Goal: Task Accomplishment & Management: Complete application form

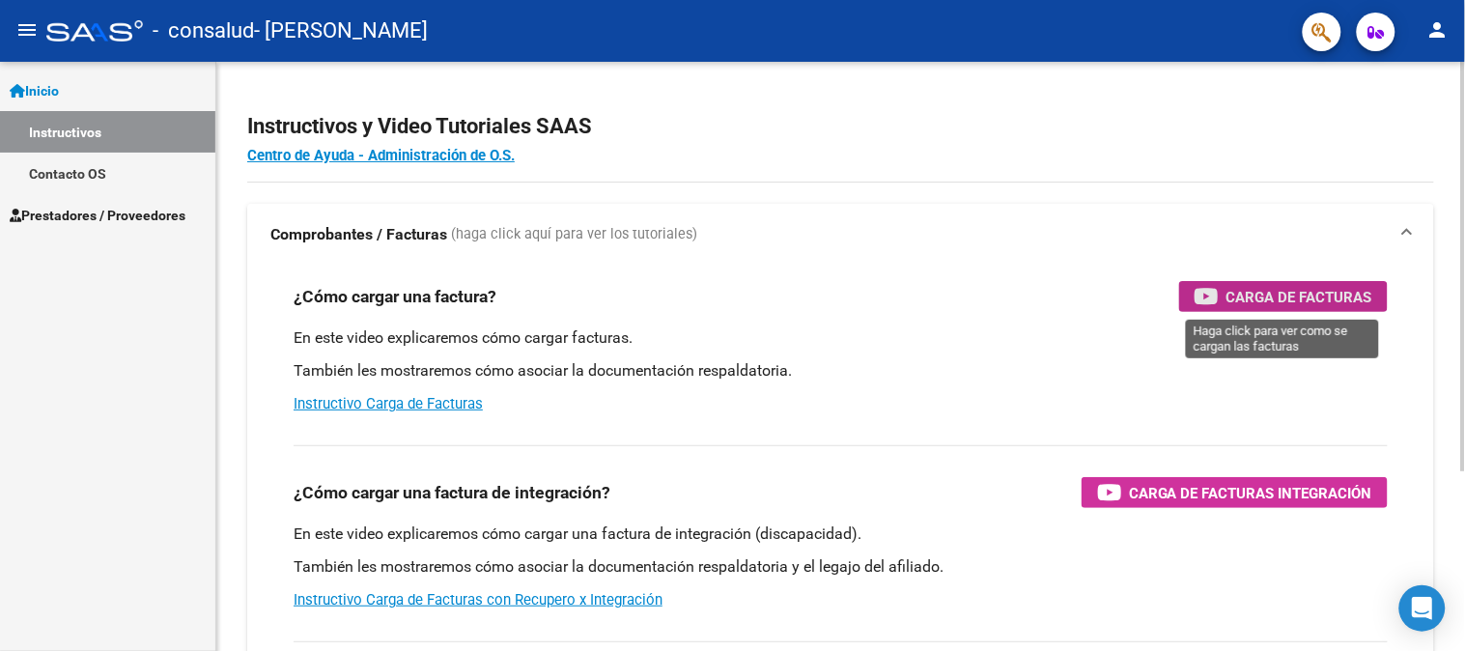
click at [1320, 296] on span "Carga de Facturas" at bounding box center [1299, 297] width 146 height 24
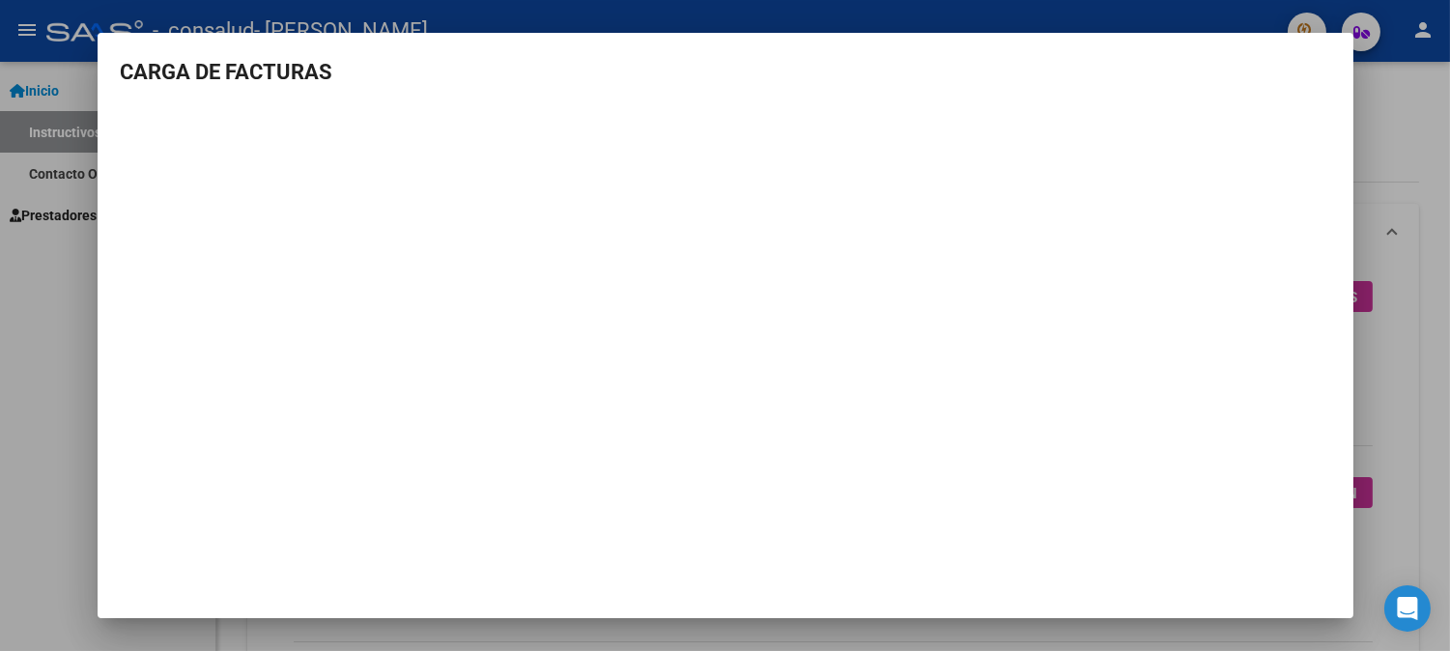
click at [75, 454] on div at bounding box center [725, 325] width 1450 height 651
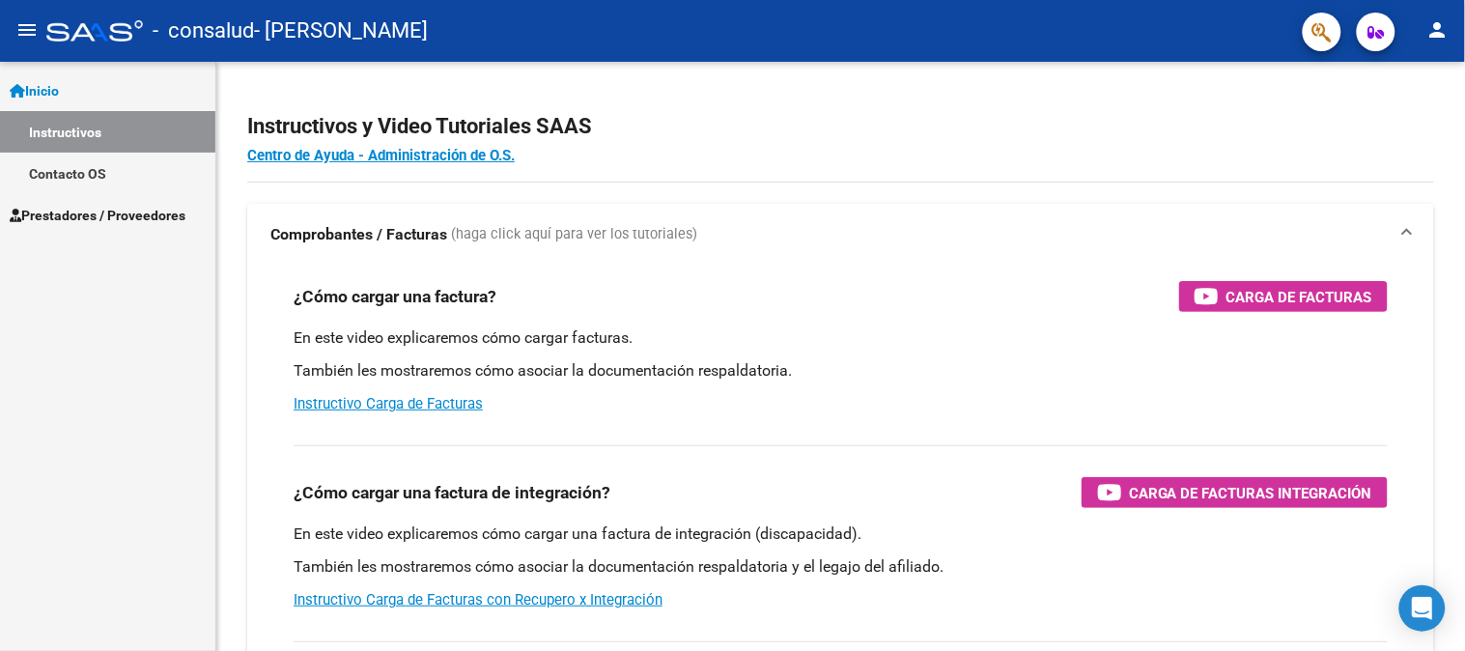
click at [70, 214] on span "Prestadores / Proveedores" at bounding box center [98, 215] width 176 height 21
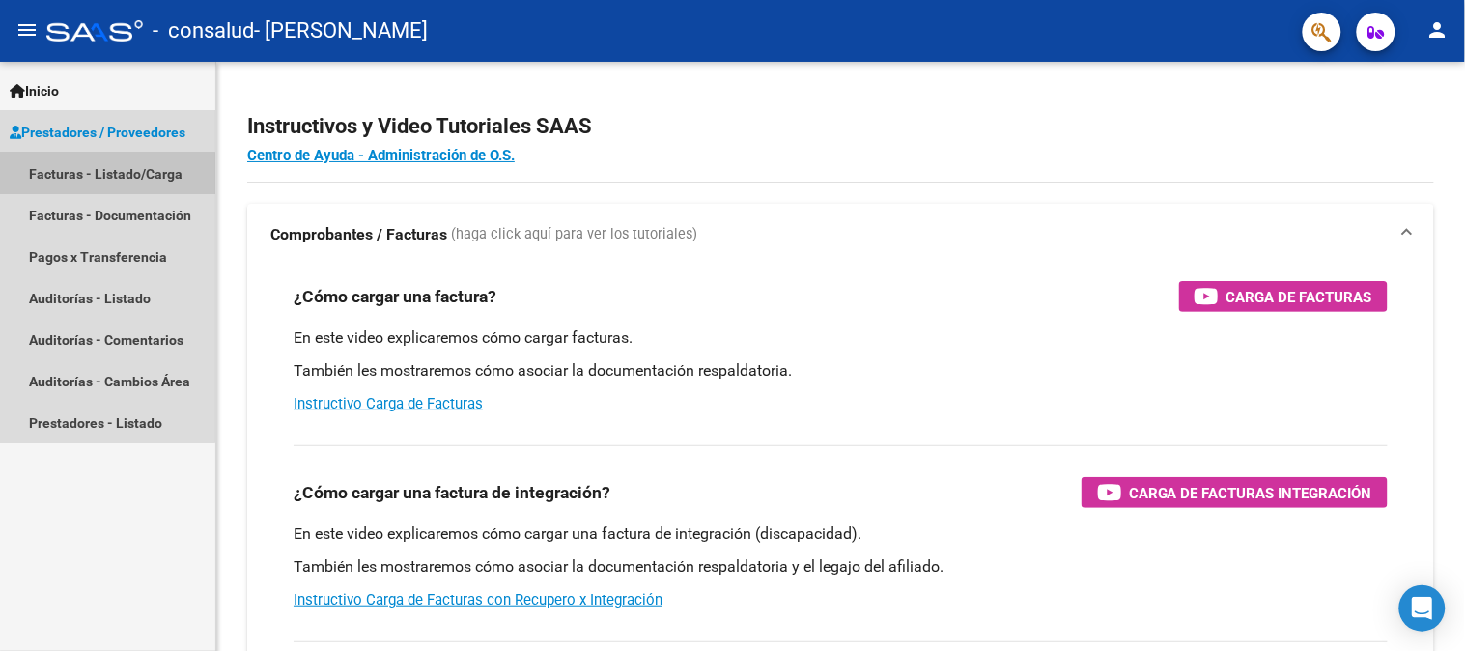
click at [87, 174] on link "Facturas - Listado/Carga" at bounding box center [107, 174] width 215 height 42
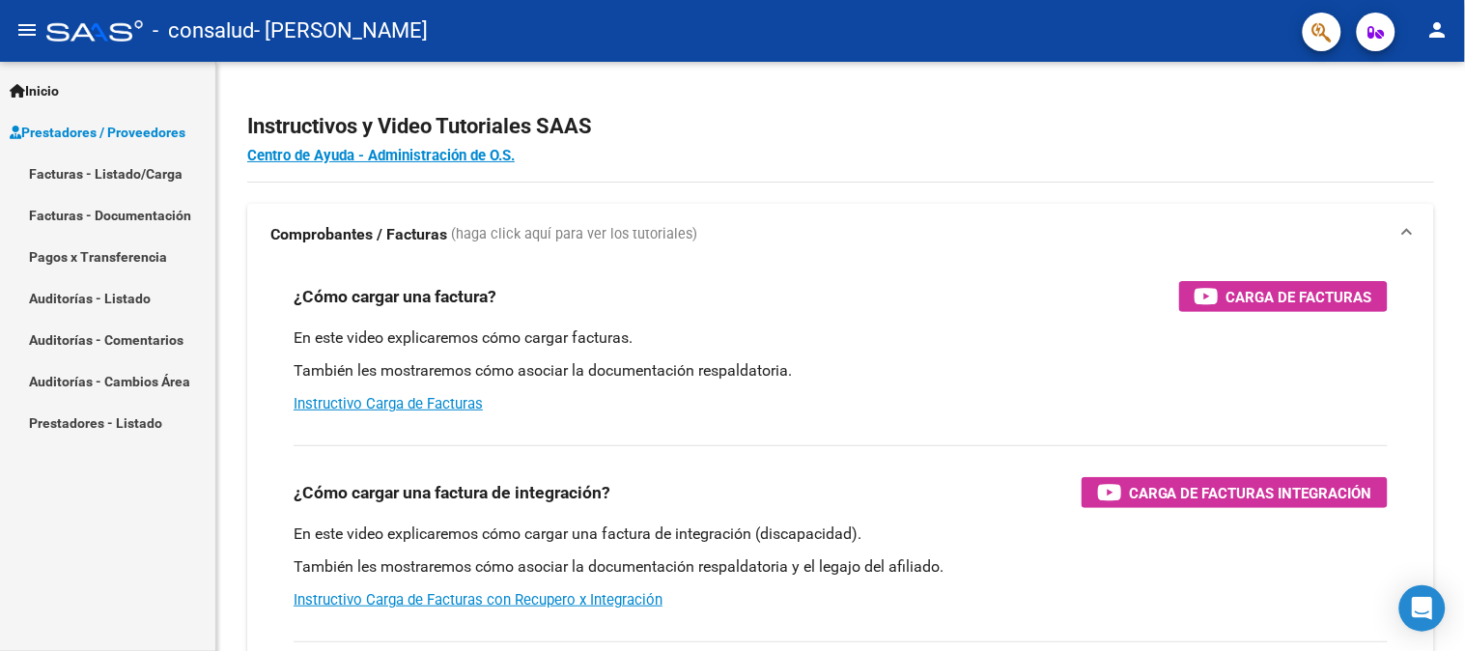
click at [160, 164] on link "Facturas - Listado/Carga" at bounding box center [107, 174] width 215 height 42
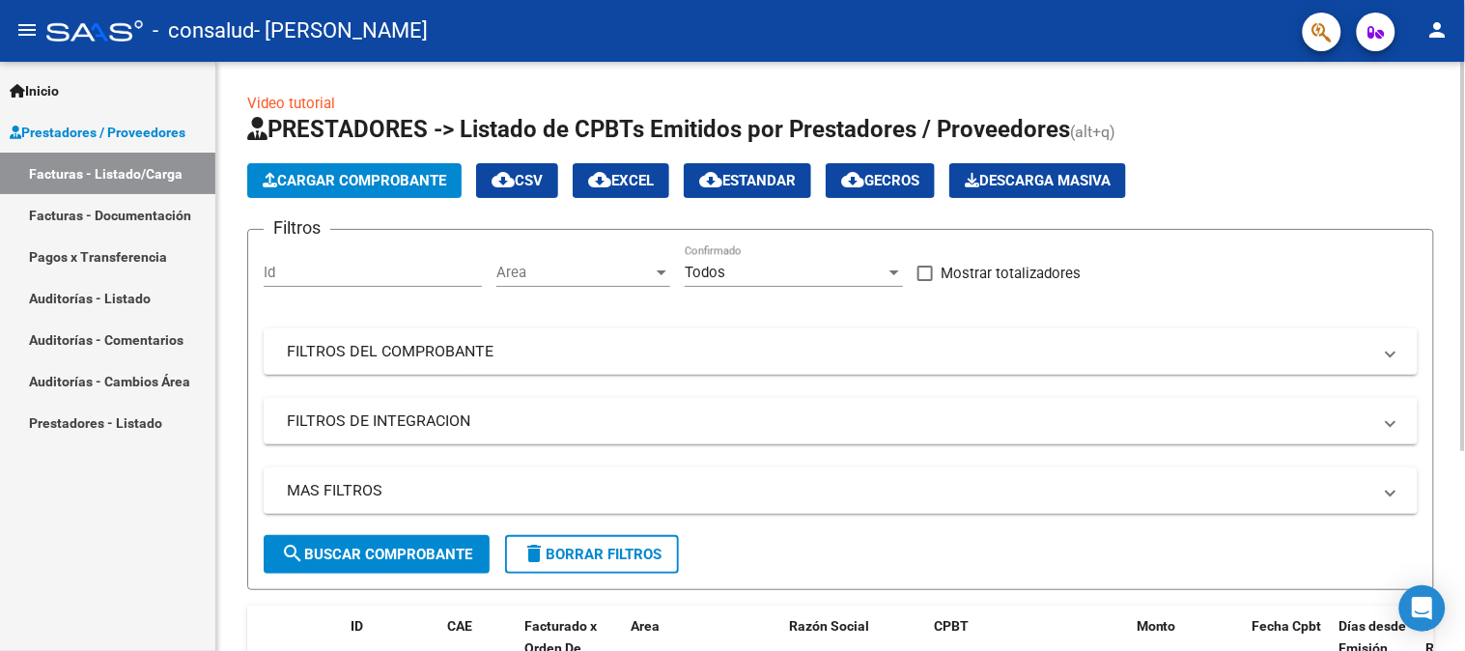
click at [310, 169] on button "Cargar Comprobante" at bounding box center [354, 180] width 214 height 35
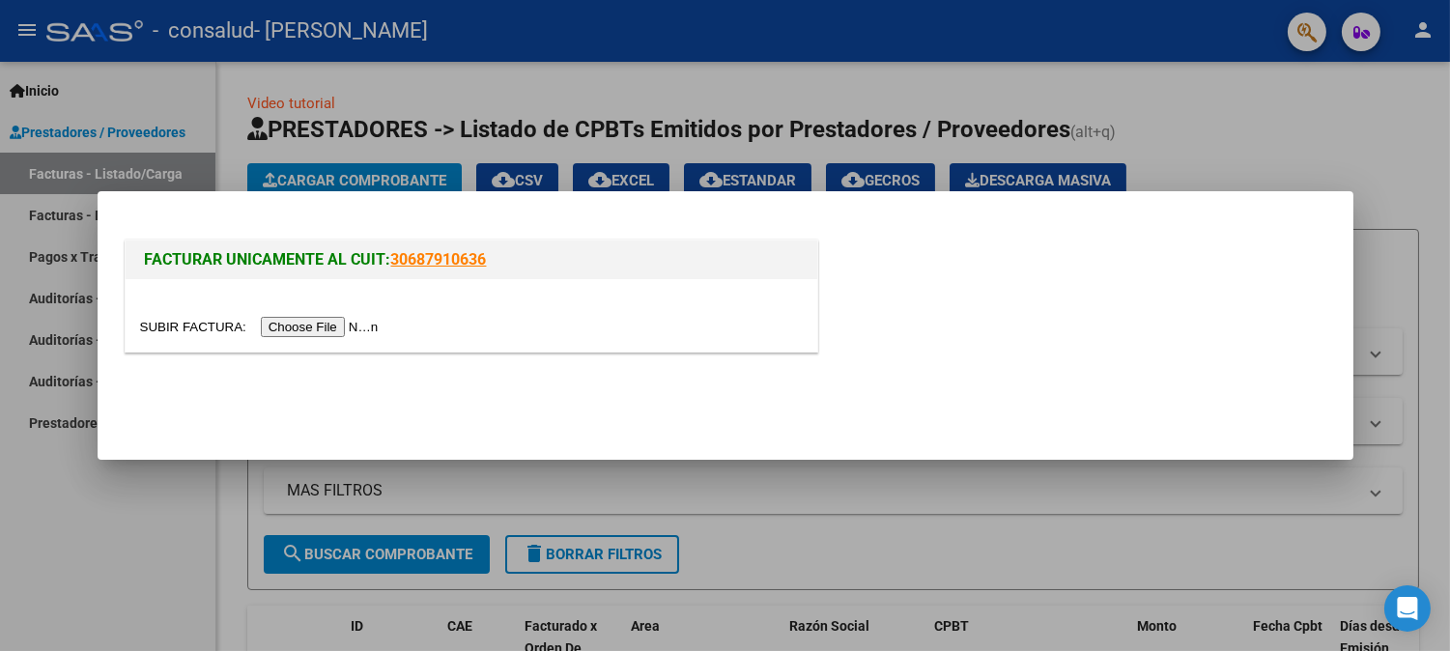
click at [321, 325] on input "file" at bounding box center [262, 327] width 244 height 20
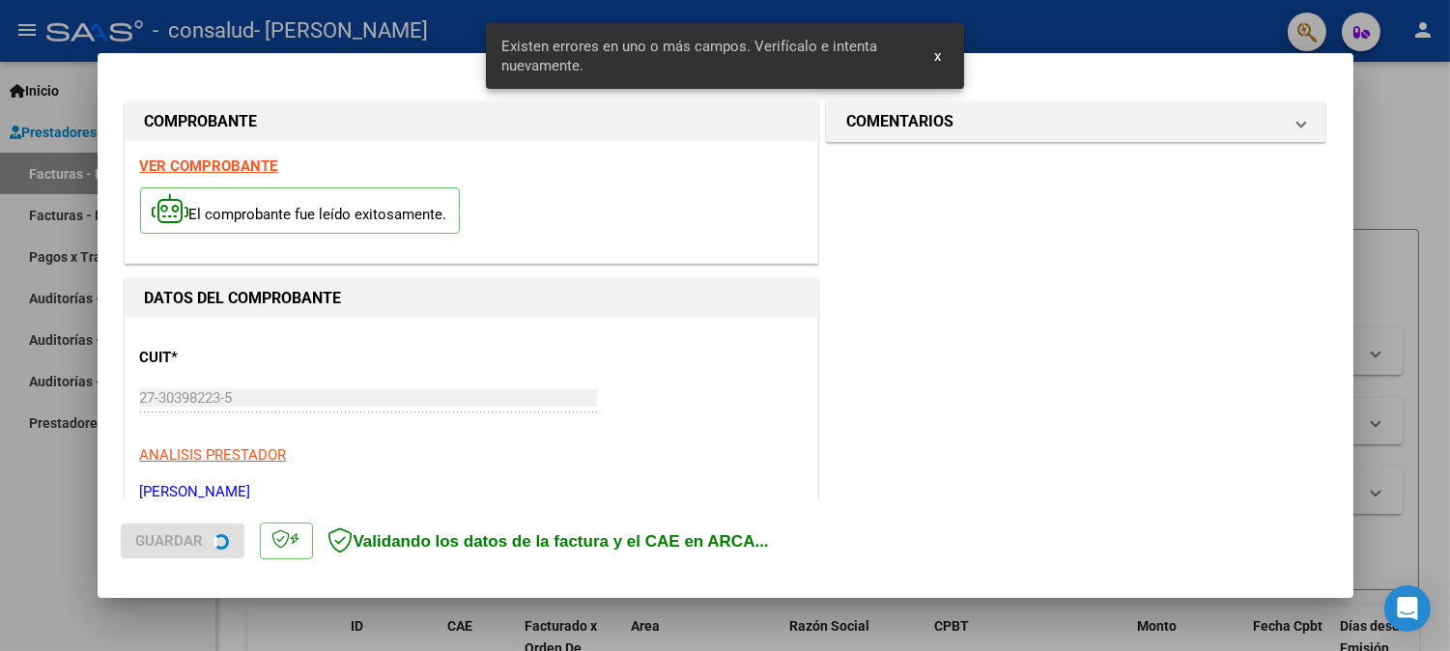
scroll to position [461, 0]
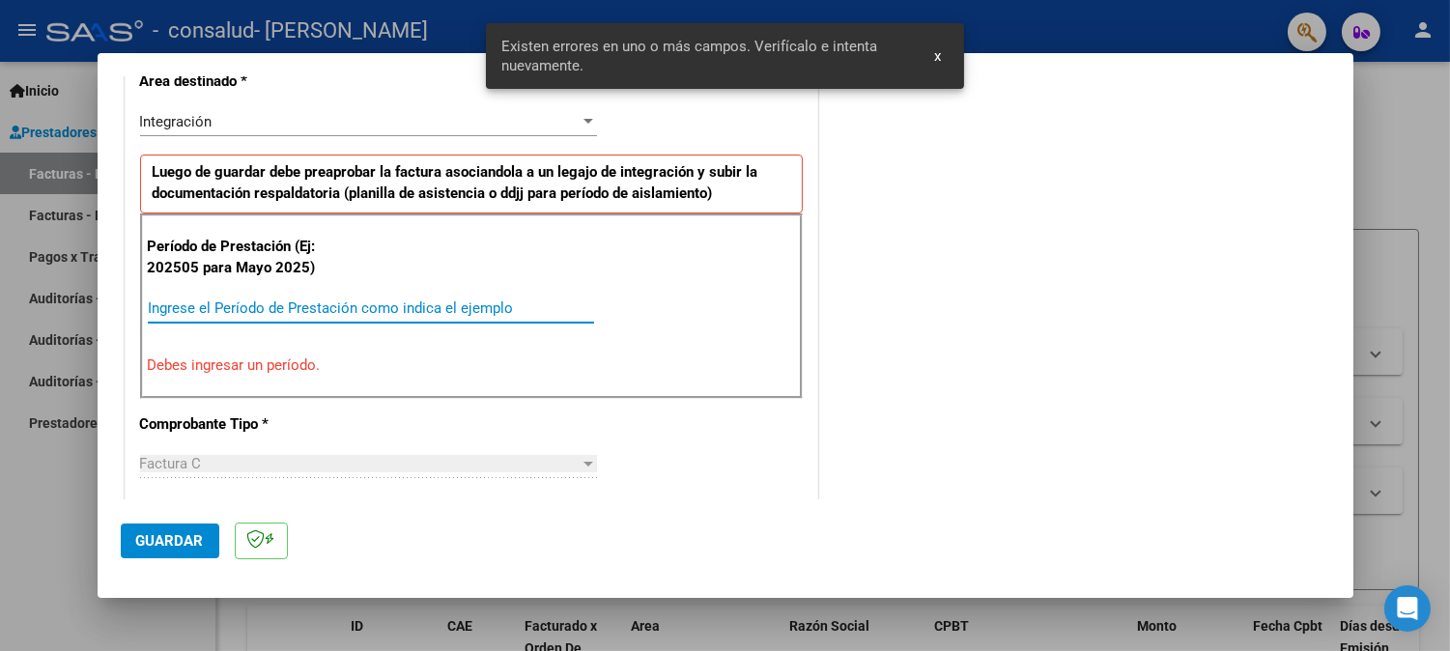
click at [280, 305] on input "Ingrese el Período de Prestación como indica el ejemplo" at bounding box center [371, 307] width 446 height 17
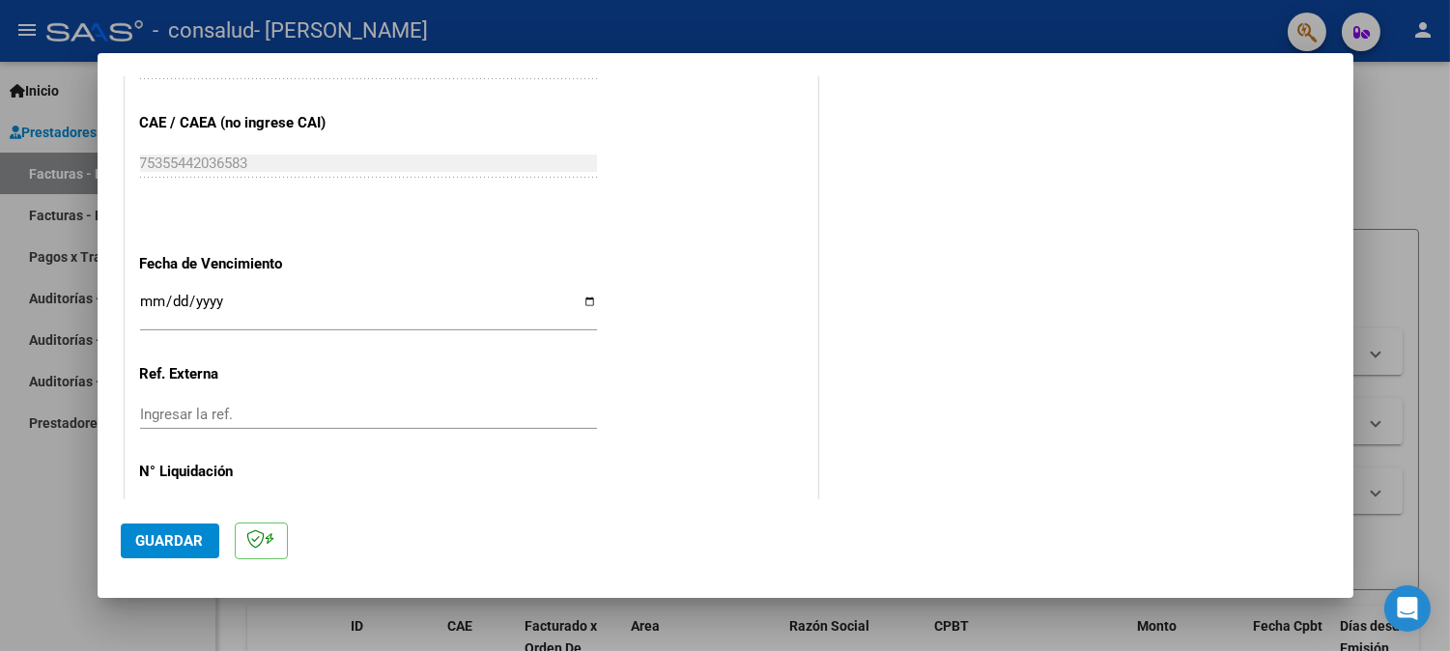
scroll to position [1276, 0]
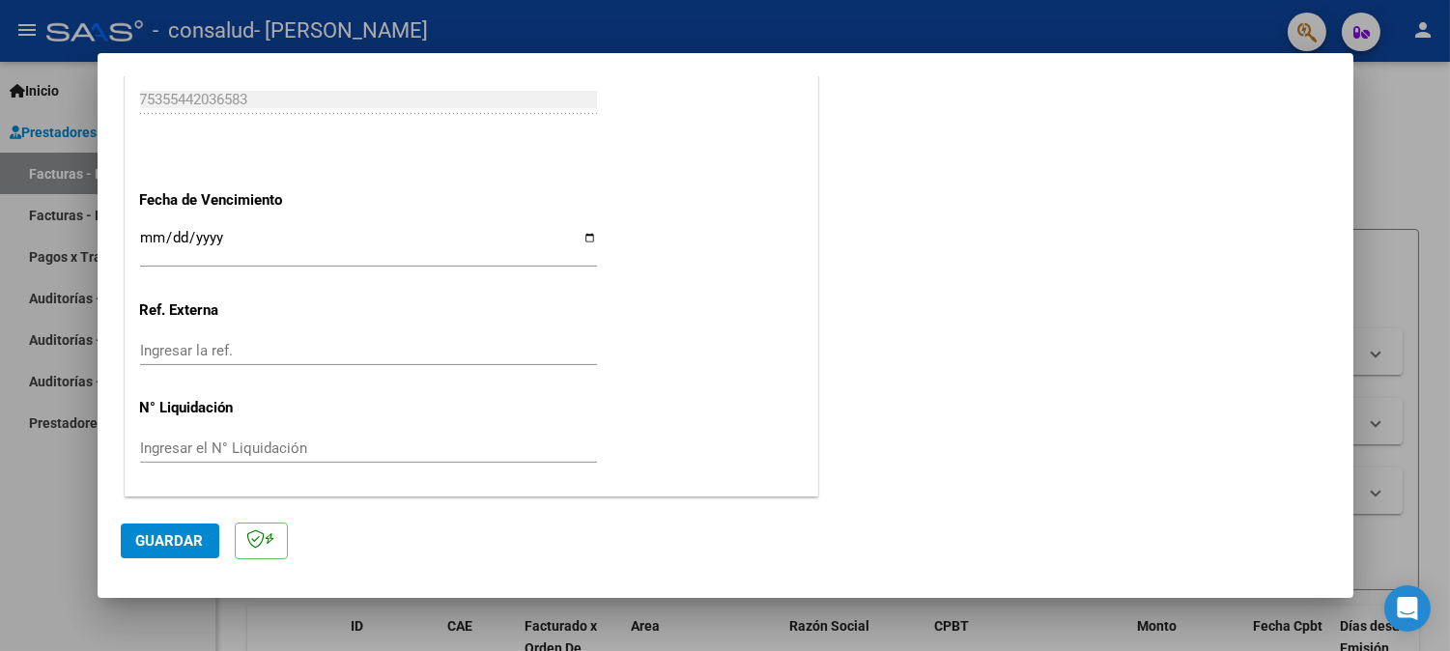
type input "202508"
click at [141, 539] on span "Guardar" at bounding box center [170, 540] width 68 height 17
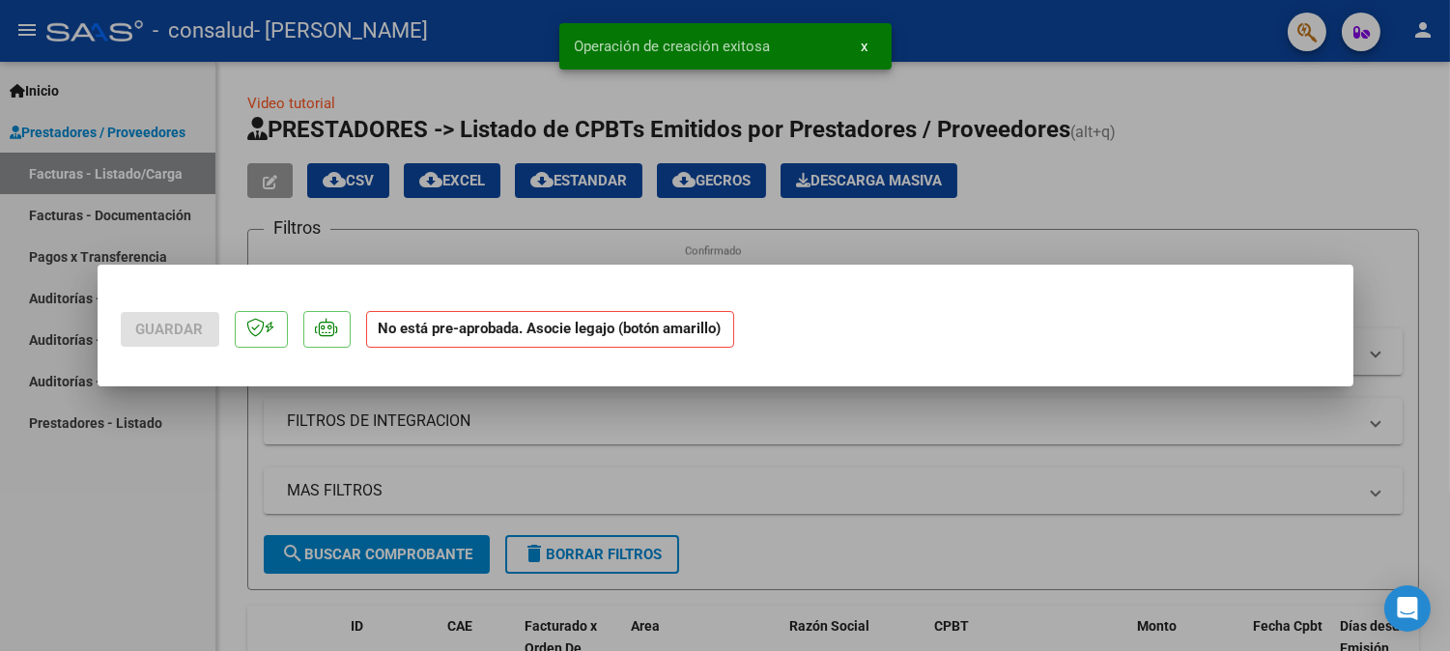
scroll to position [0, 0]
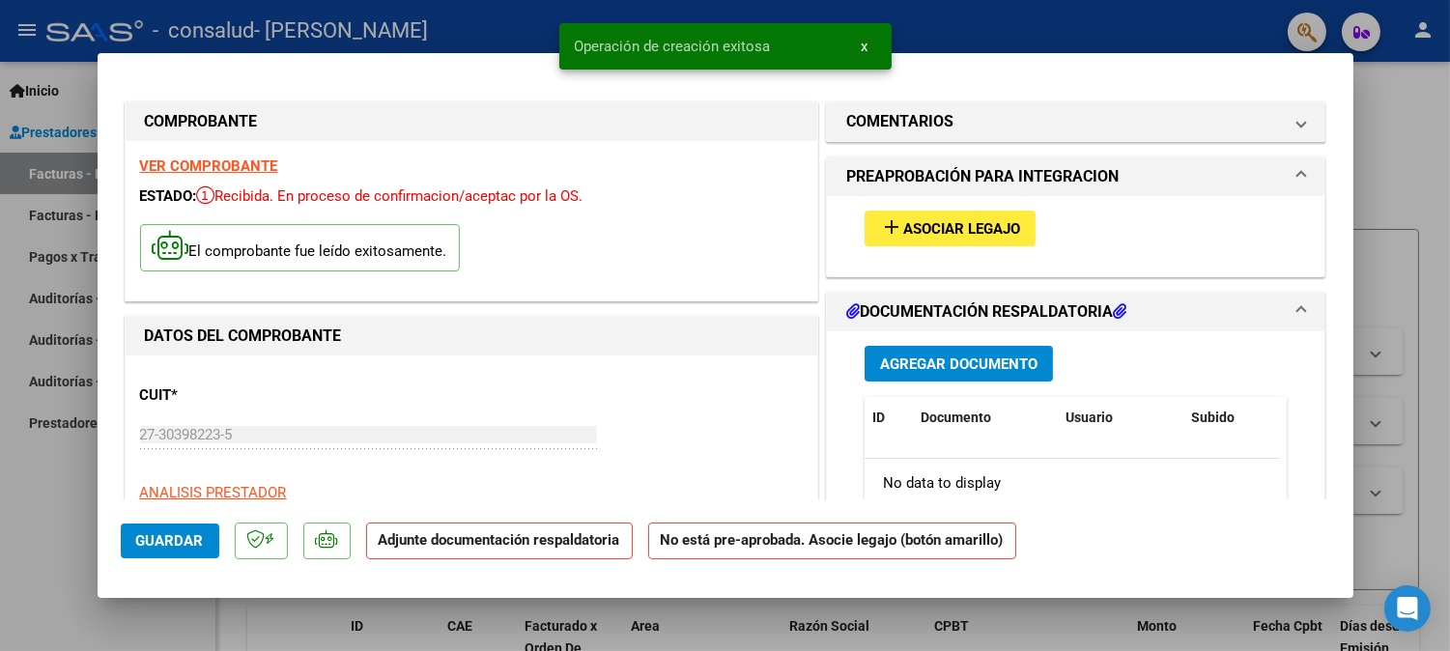
click at [987, 229] on span "Asociar Legajo" at bounding box center [961, 228] width 117 height 17
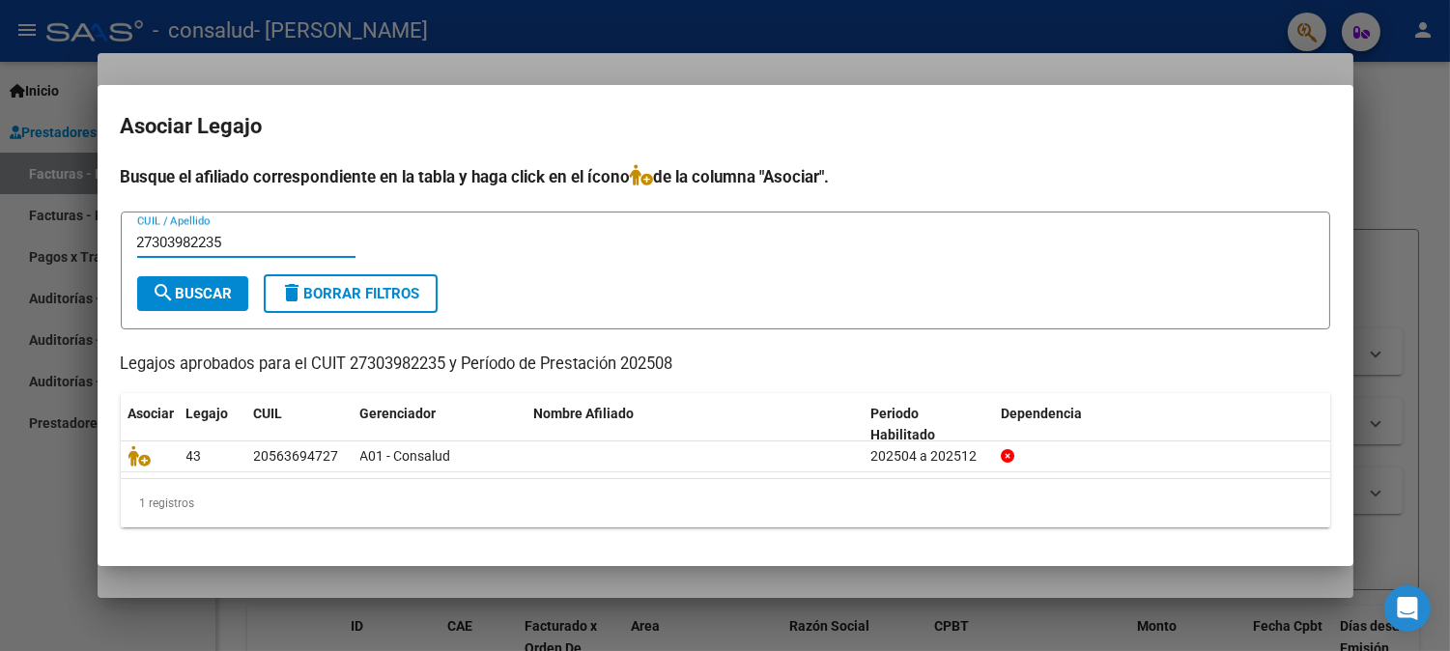
type input "27303982235"
click at [220, 282] on button "search Buscar" at bounding box center [192, 293] width 111 height 35
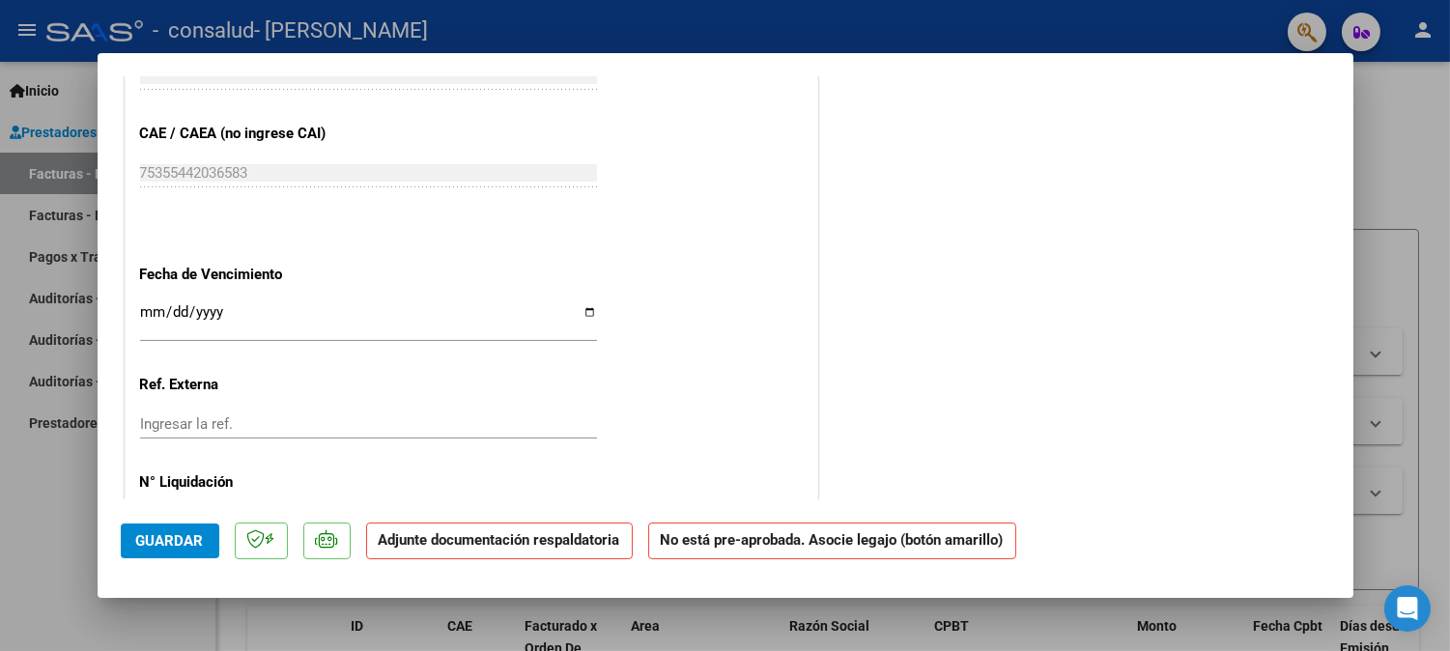
scroll to position [1253, 0]
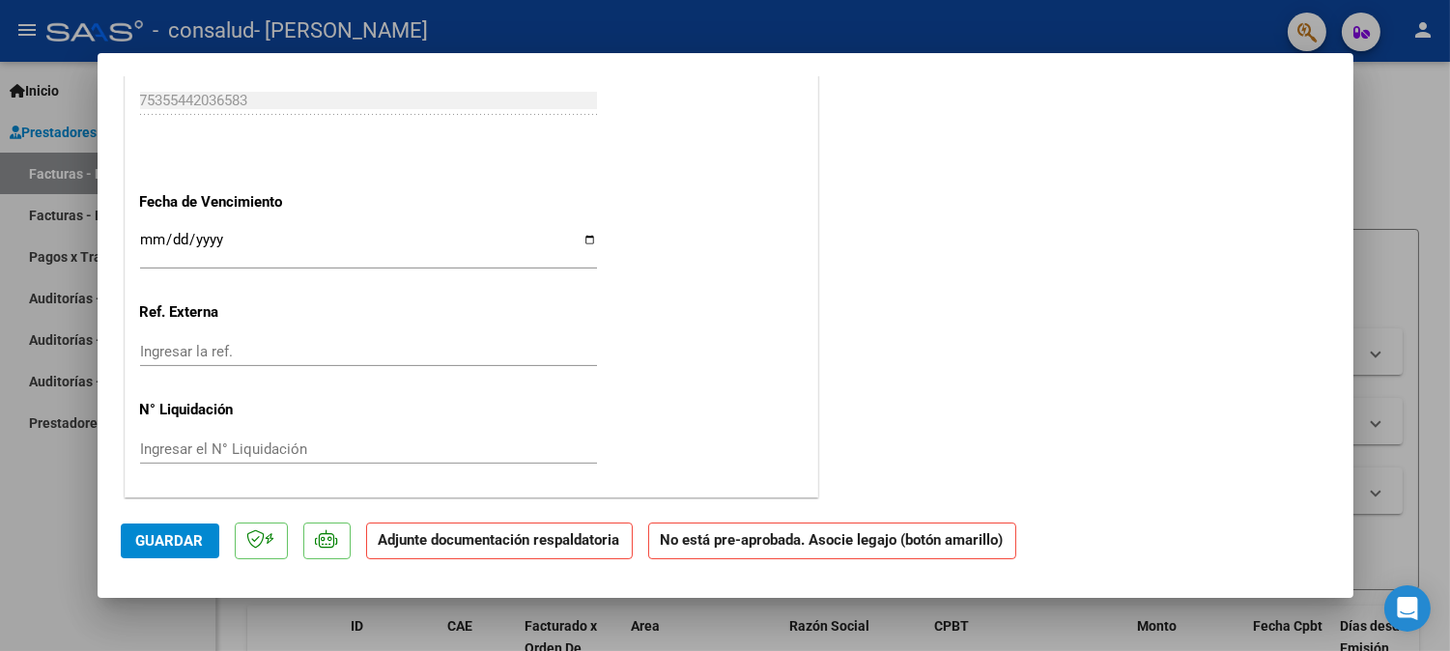
click at [170, 547] on span "Guardar" at bounding box center [170, 540] width 68 height 17
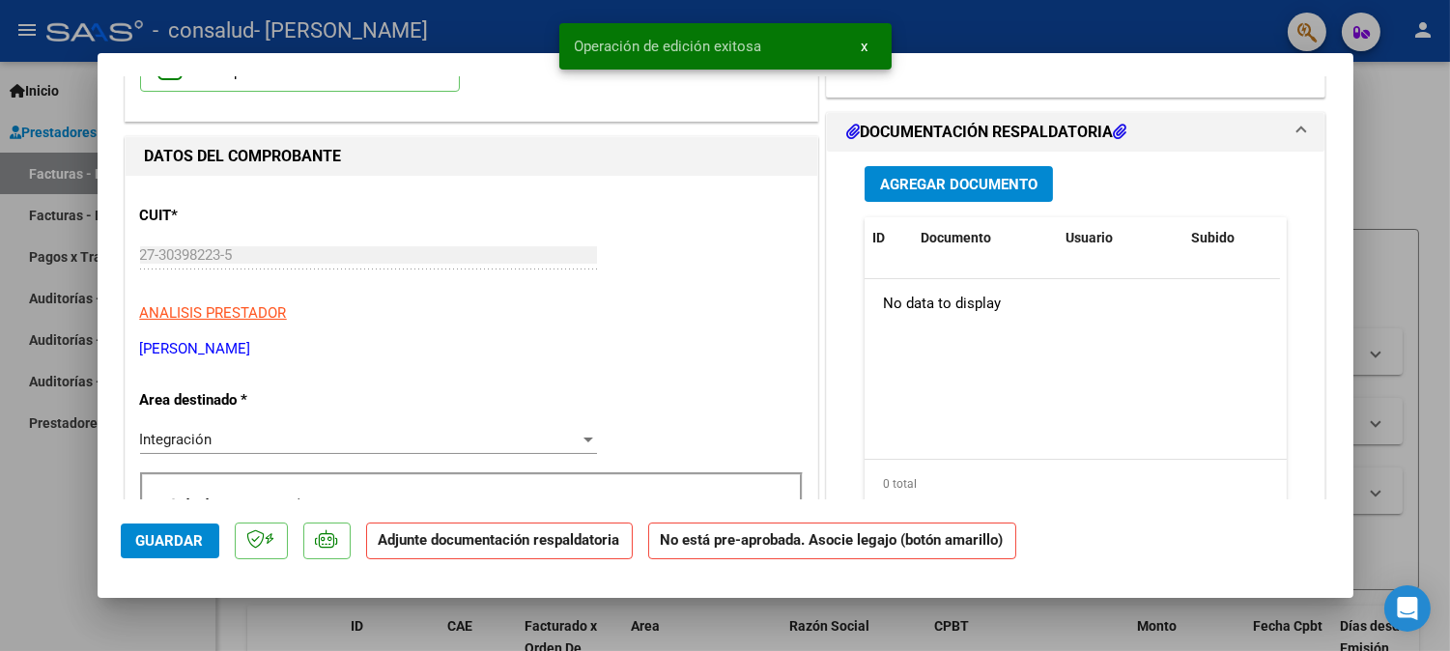
scroll to position [0, 0]
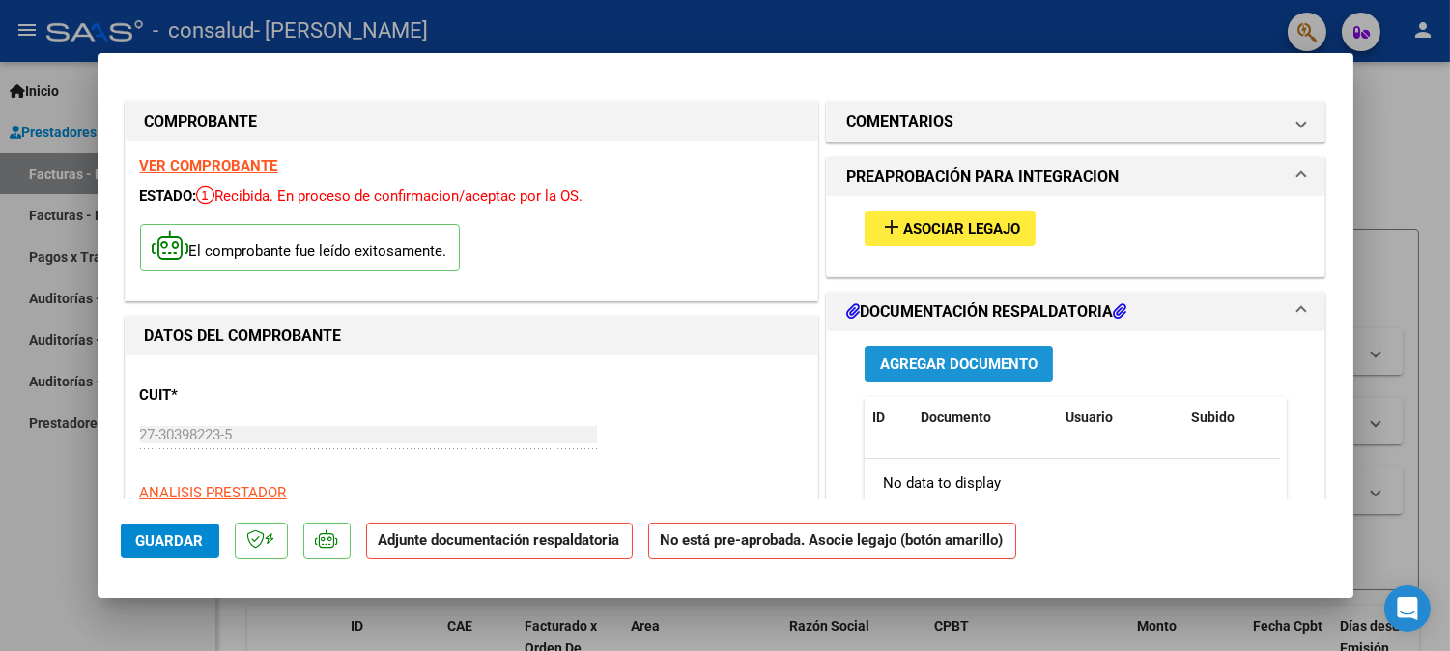
click at [918, 359] on span "Agregar Documento" at bounding box center [958, 363] width 157 height 17
